Goal: Task Accomplishment & Management: Complete application form

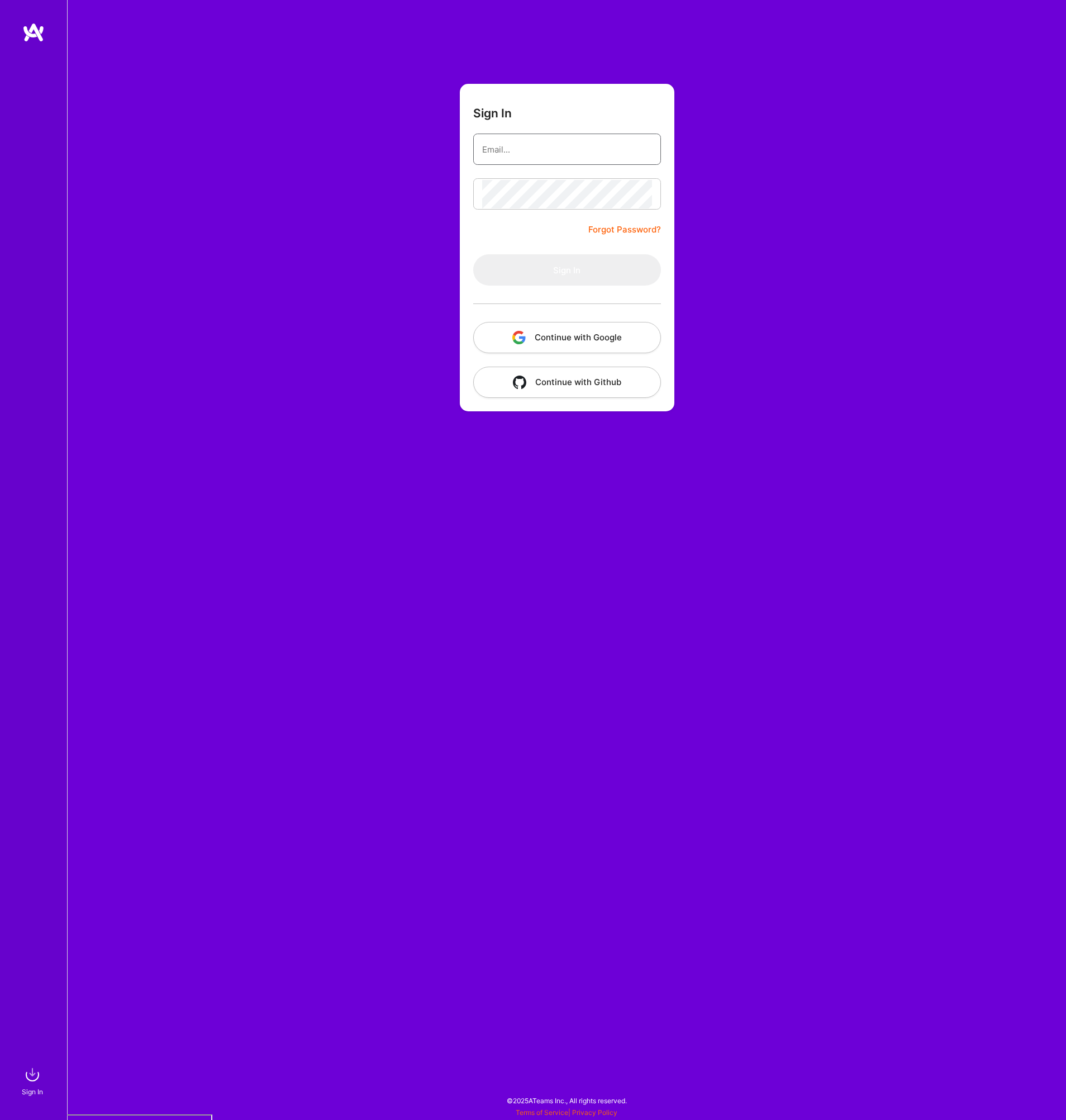
type input "[PERSON_NAME][EMAIL_ADDRESS][DOMAIN_NAME]"
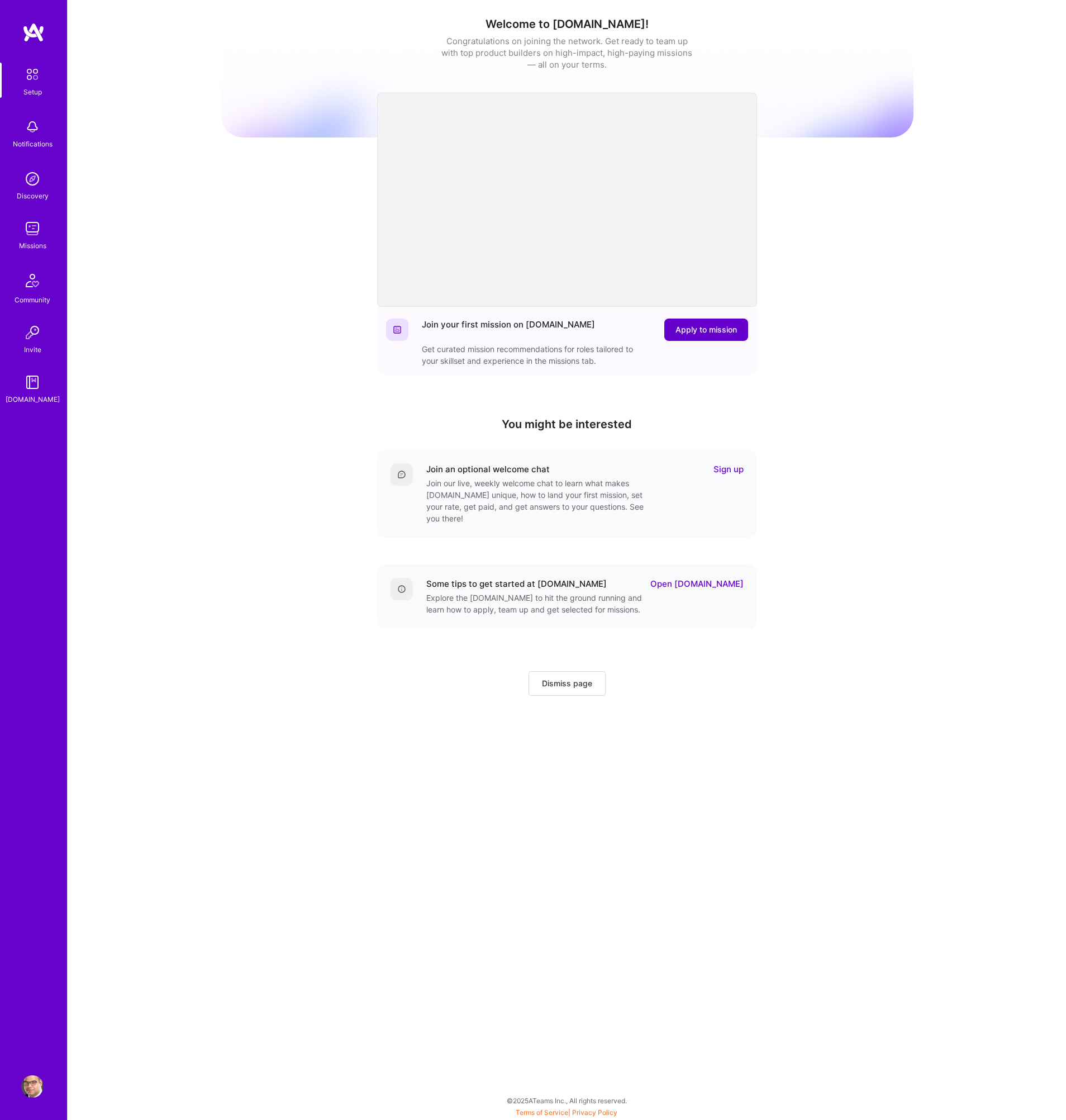
click at [702, 333] on span "Apply to mission" at bounding box center [706, 330] width 61 height 11
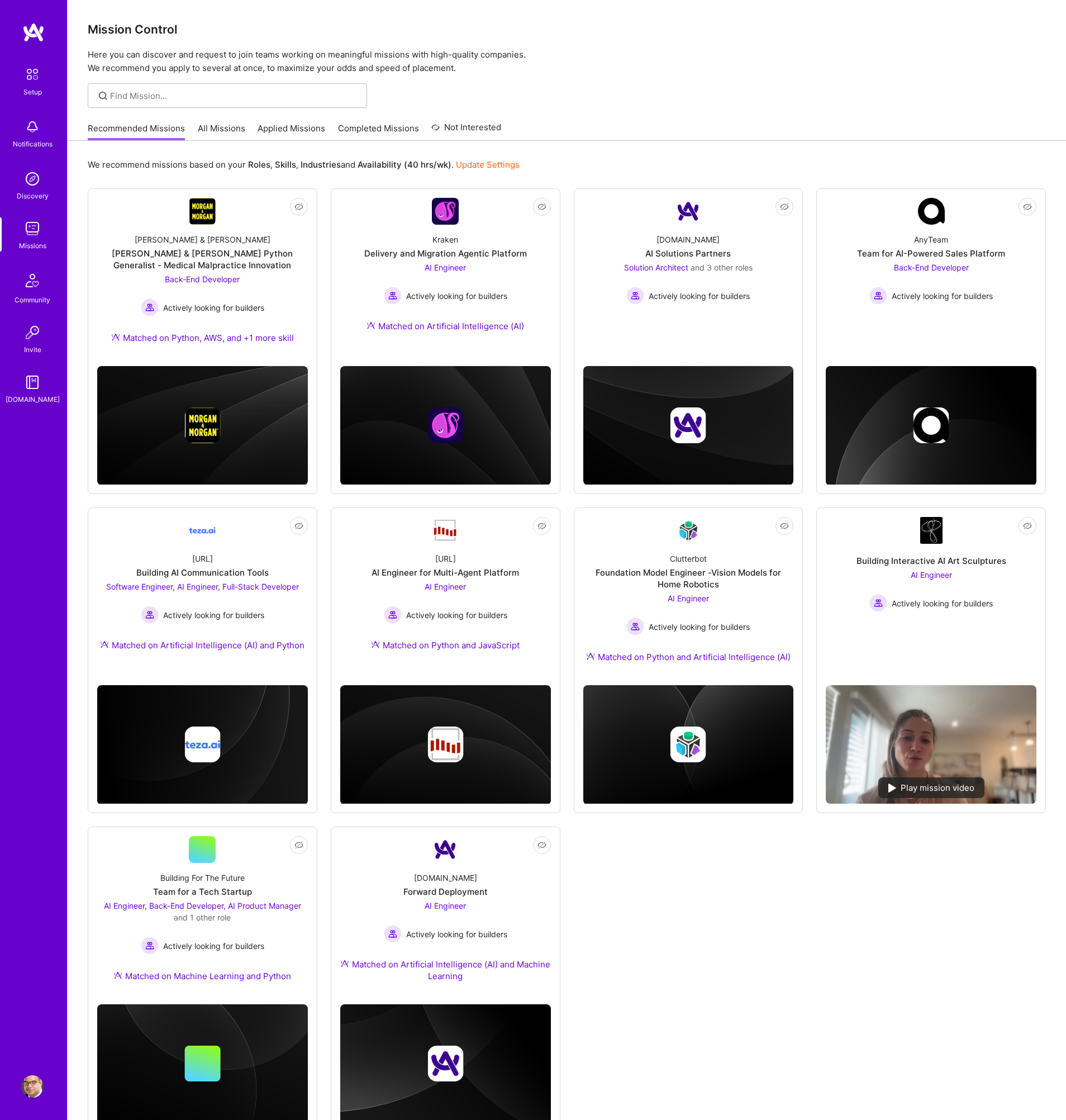
click at [251, 89] on div at bounding box center [227, 96] width 279 height 25
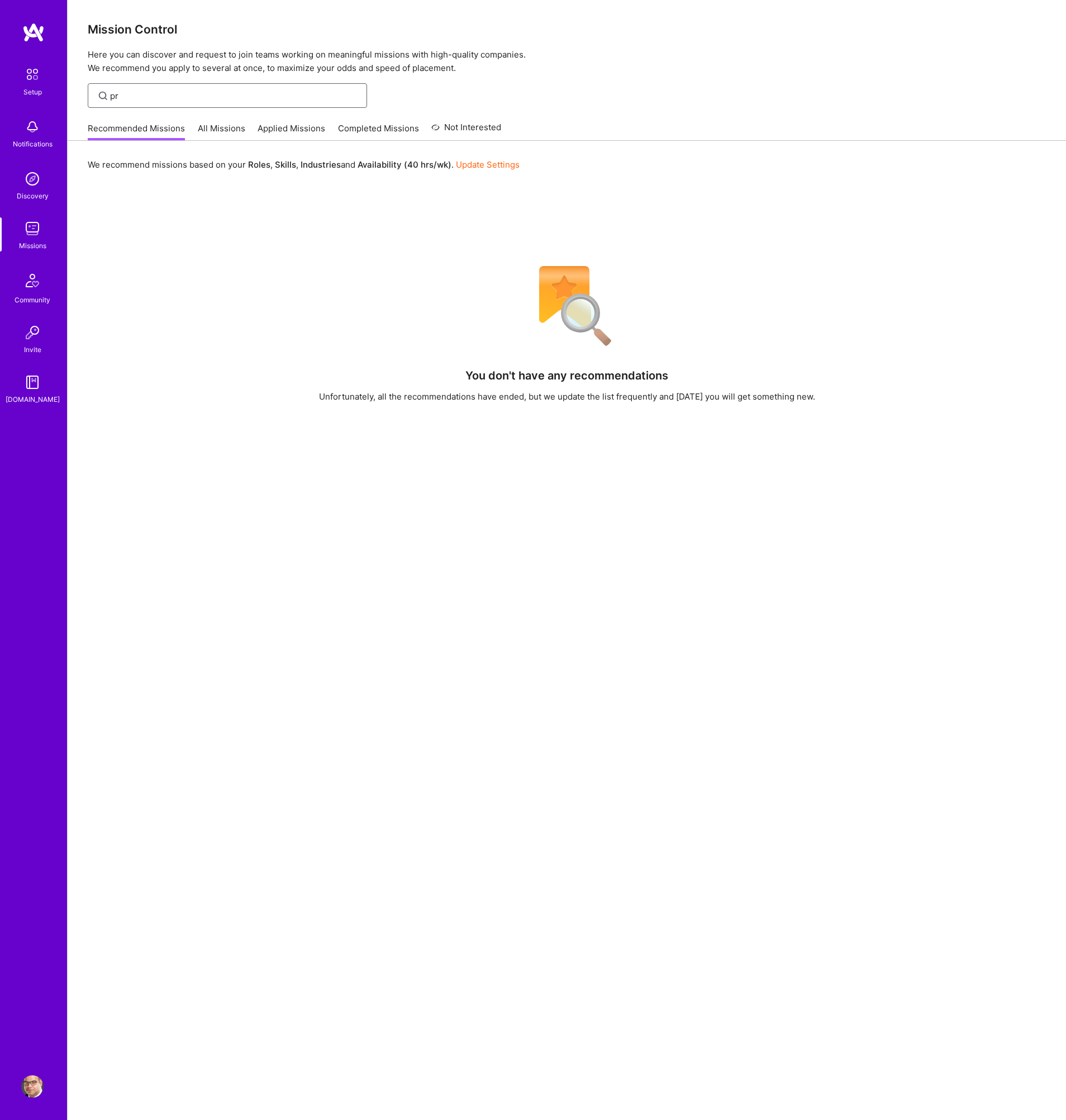
type input "p"
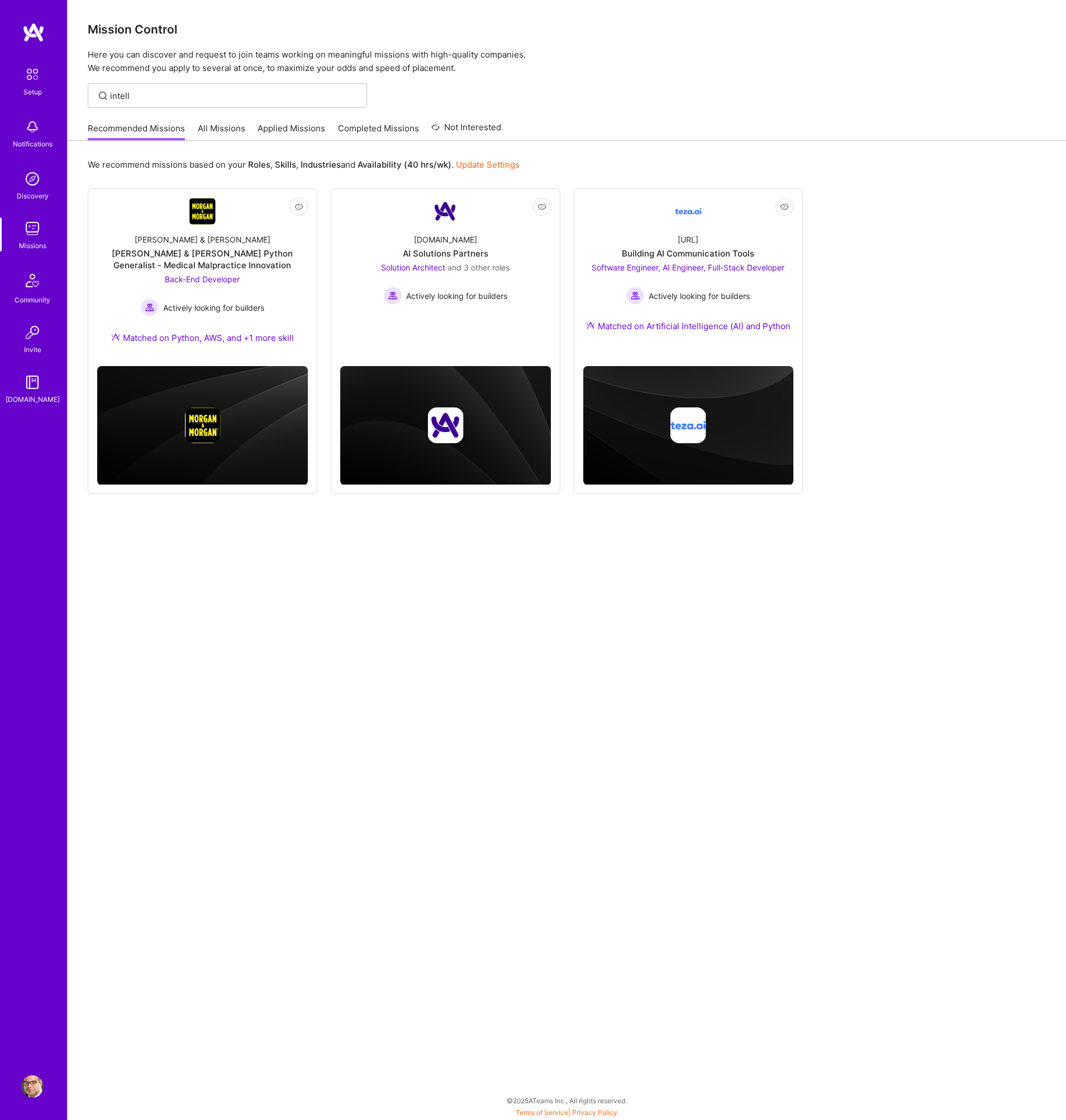
click at [235, 126] on link "All Missions" at bounding box center [221, 132] width 48 height 18
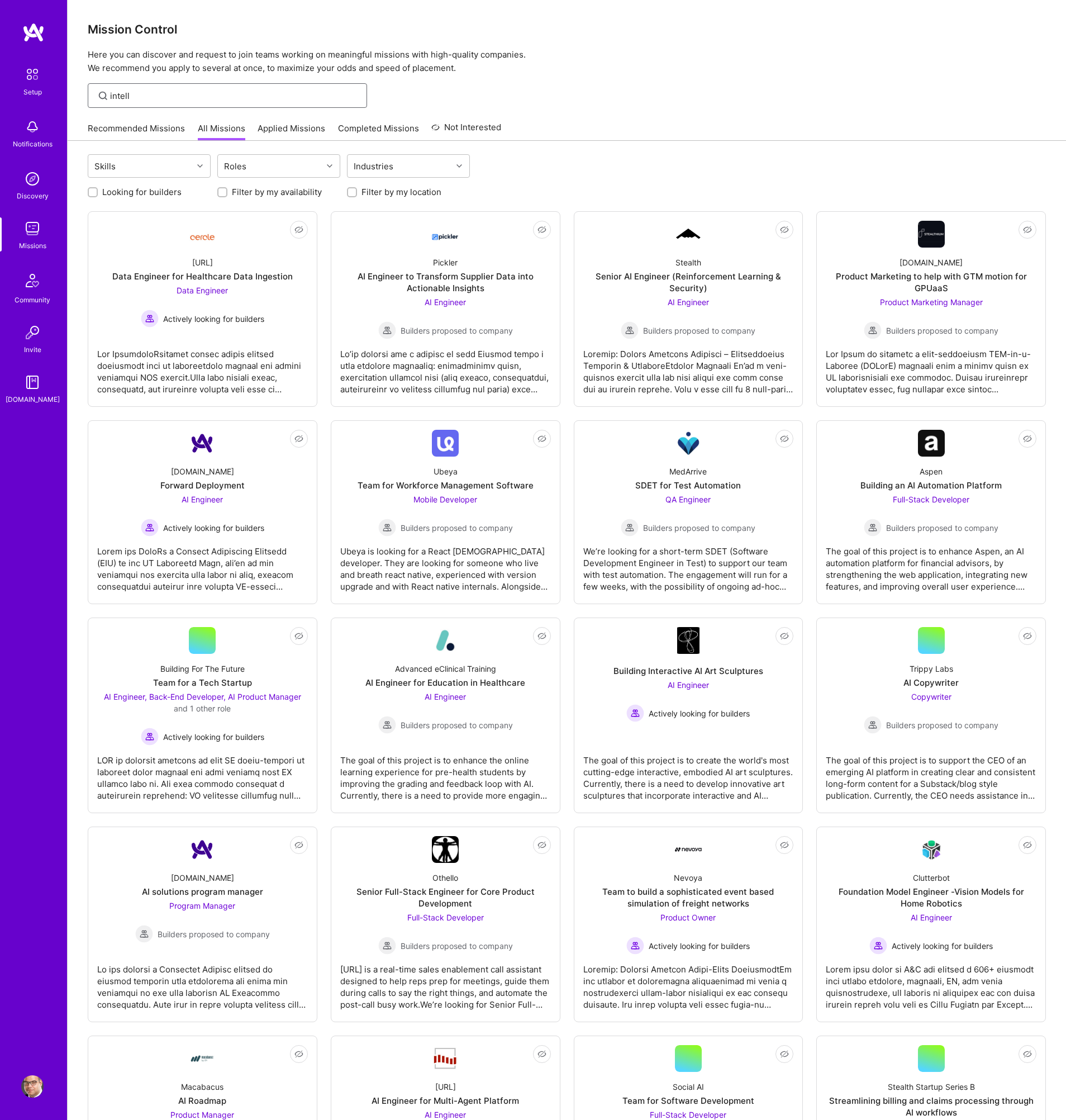
click at [150, 94] on input "intell" at bounding box center [235, 95] width 248 height 11
type input "i"
type input "prote"
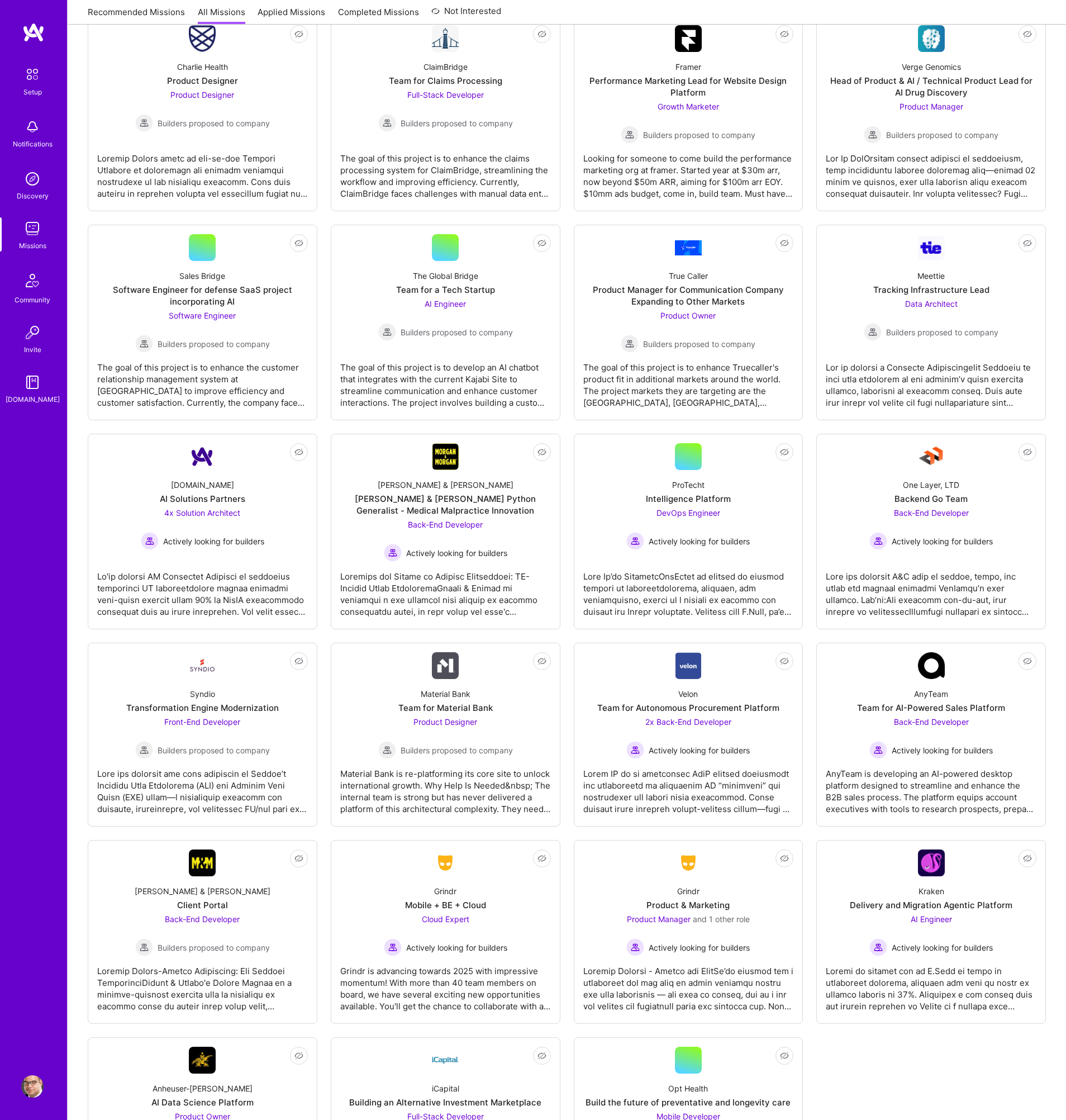
scroll to position [1578, 0]
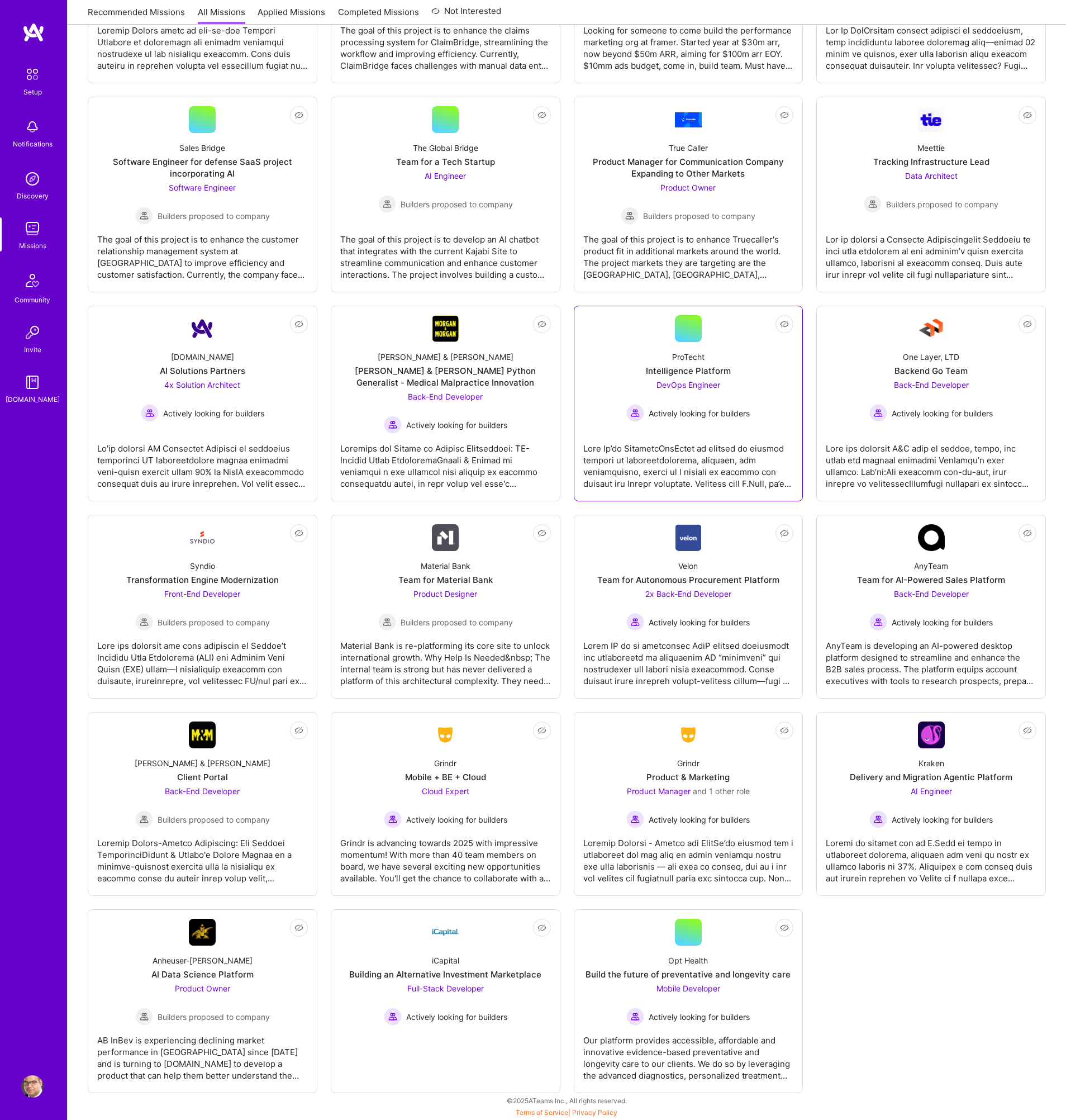
click at [716, 378] on div "ProTecht Intelligence Platform DevOps Engineer Actively looking for builders" at bounding box center [688, 382] width 211 height 80
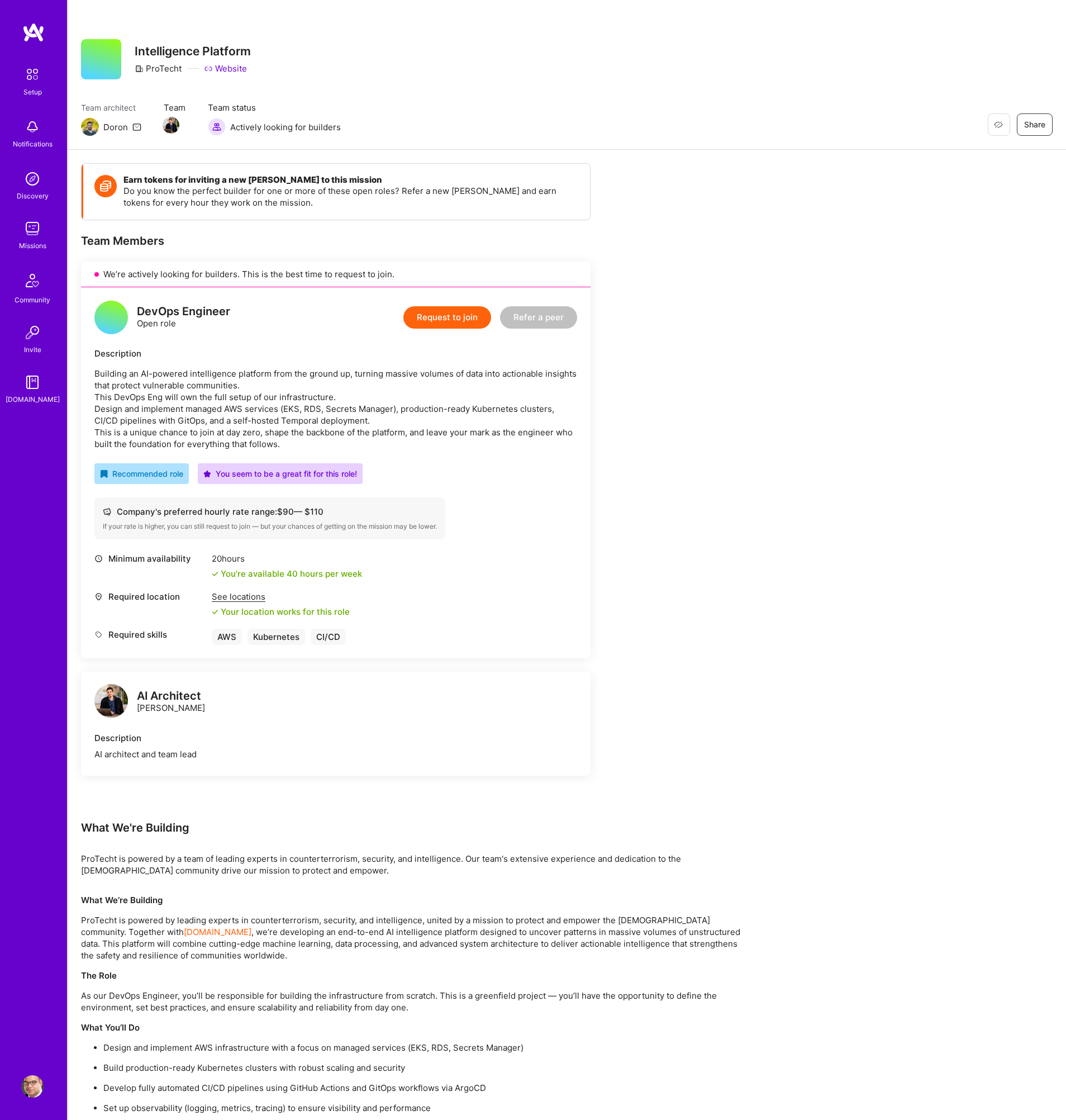
click at [33, 227] on img at bounding box center [32, 228] width 22 height 22
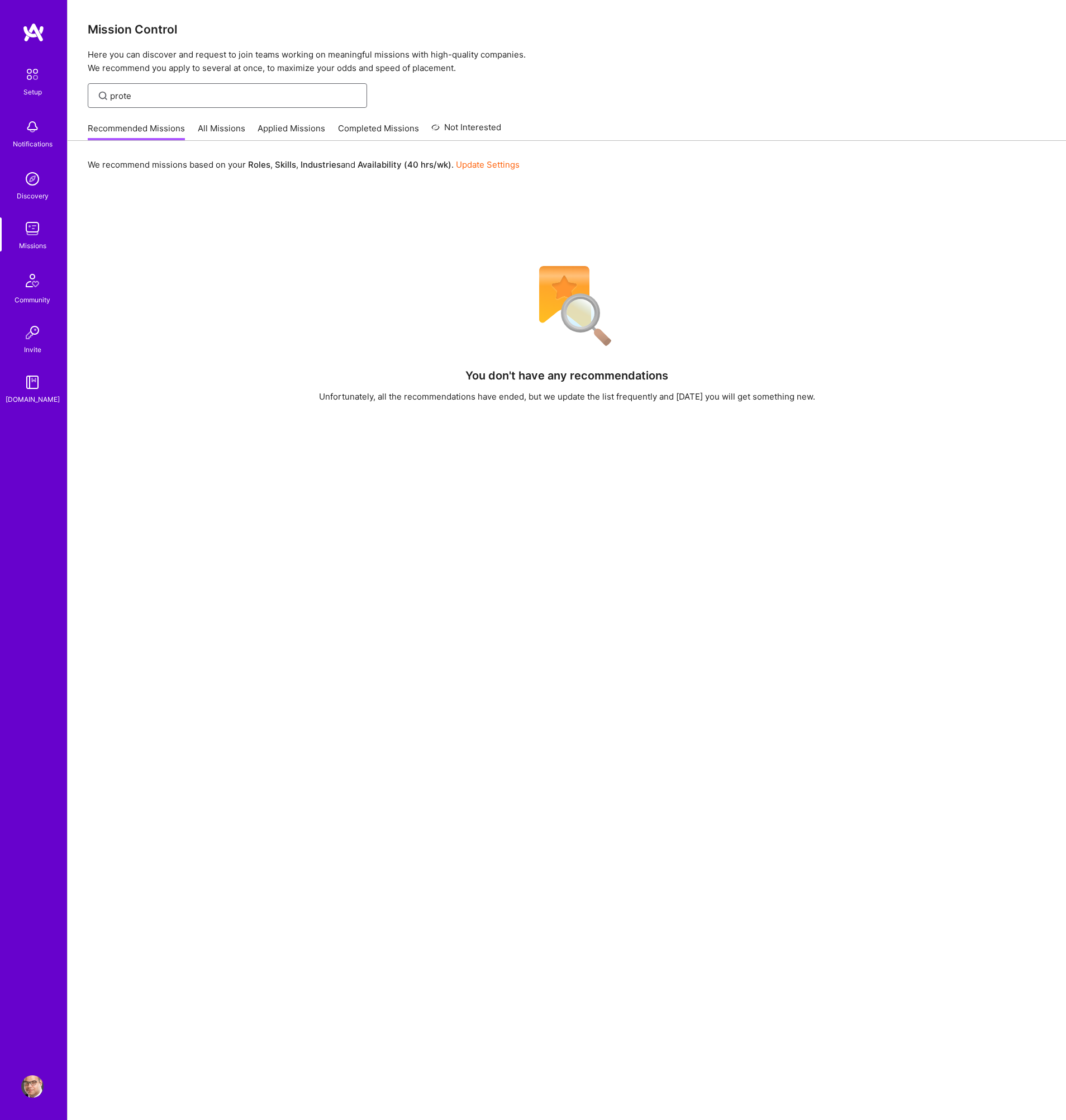
drag, startPoint x: 153, startPoint y: 96, endPoint x: 44, endPoint y: 97, distance: 109.0
click at [44, 97] on div "Setup Notifications Discovery Missions Community Invite [DOMAIN_NAME] Profile C…" at bounding box center [533, 581] width 1066 height 1162
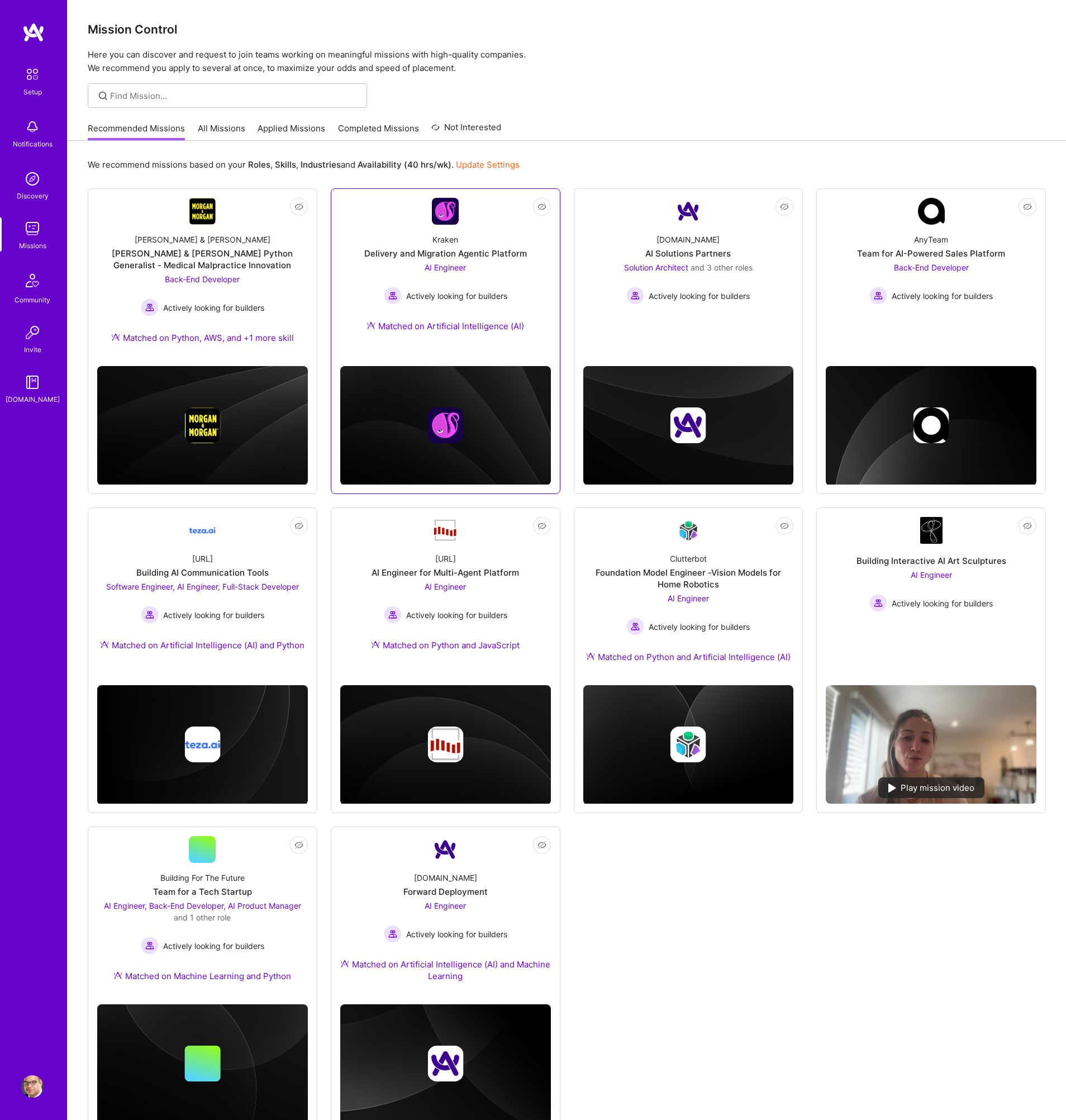
click at [479, 248] on div "Delivery and Migration Agentic Platform" at bounding box center [445, 253] width 162 height 11
